Goal: Transaction & Acquisition: Purchase product/service

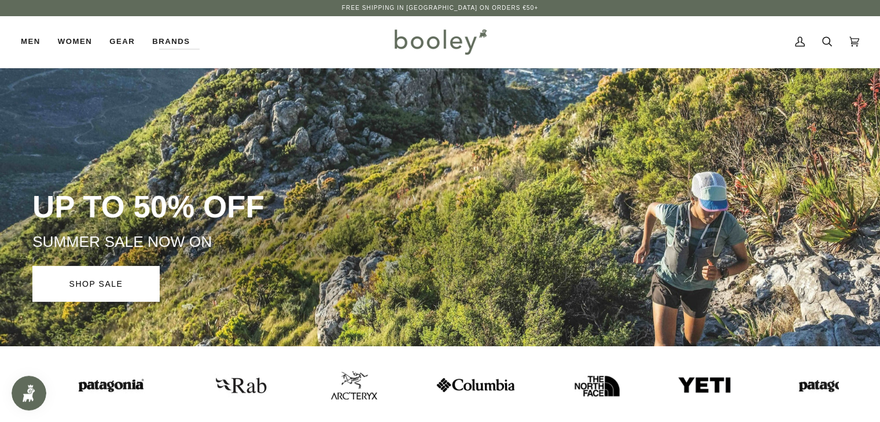
click at [87, 380] on img at bounding box center [109, 385] width 81 height 21
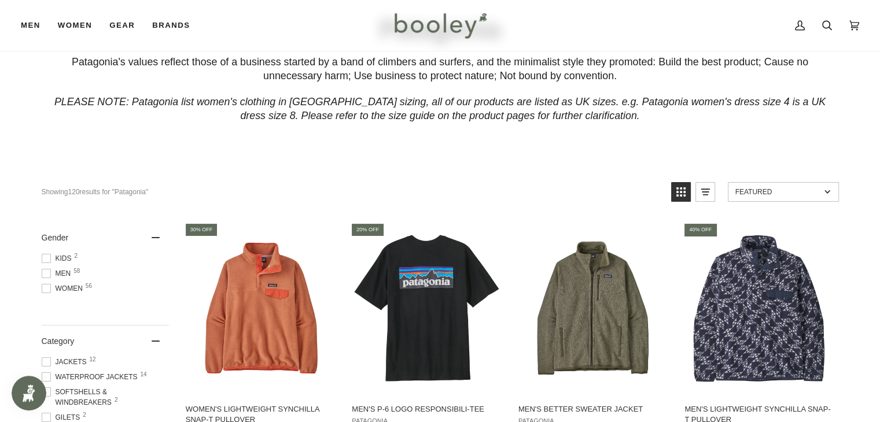
scroll to position [231, 0]
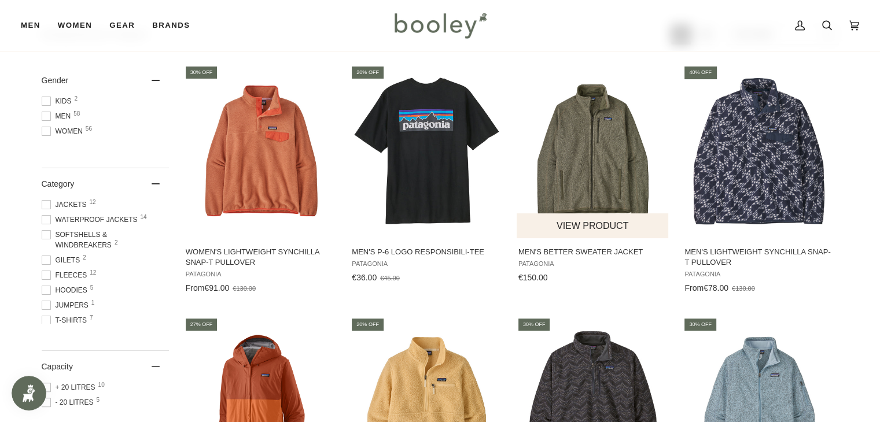
click at [583, 157] on img "Men's Better Sweater Jacket" at bounding box center [593, 151] width 153 height 153
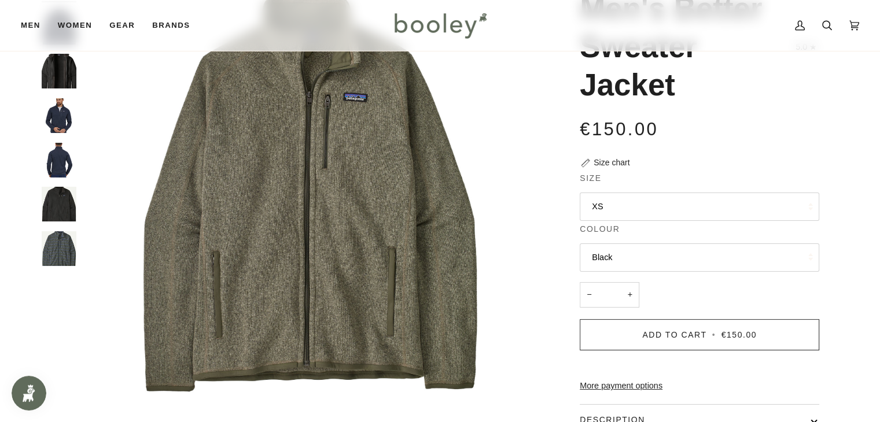
click at [646, 200] on button "XS" at bounding box center [699, 207] width 239 height 28
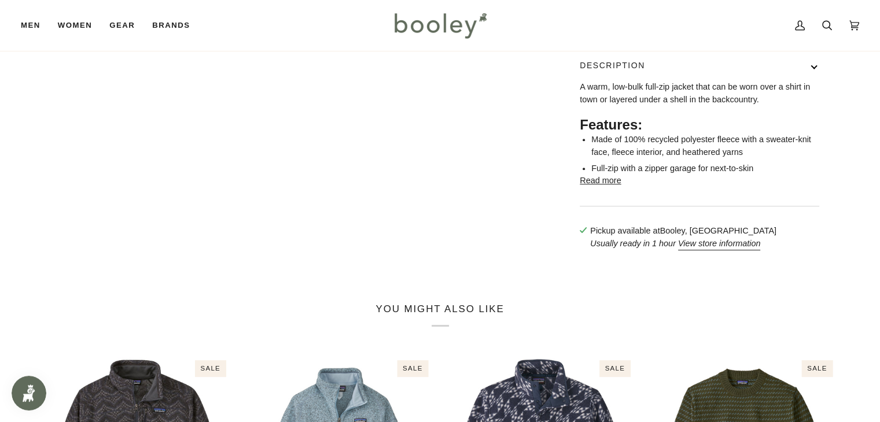
scroll to position [463, 0]
